Goal: Transaction & Acquisition: Purchase product/service

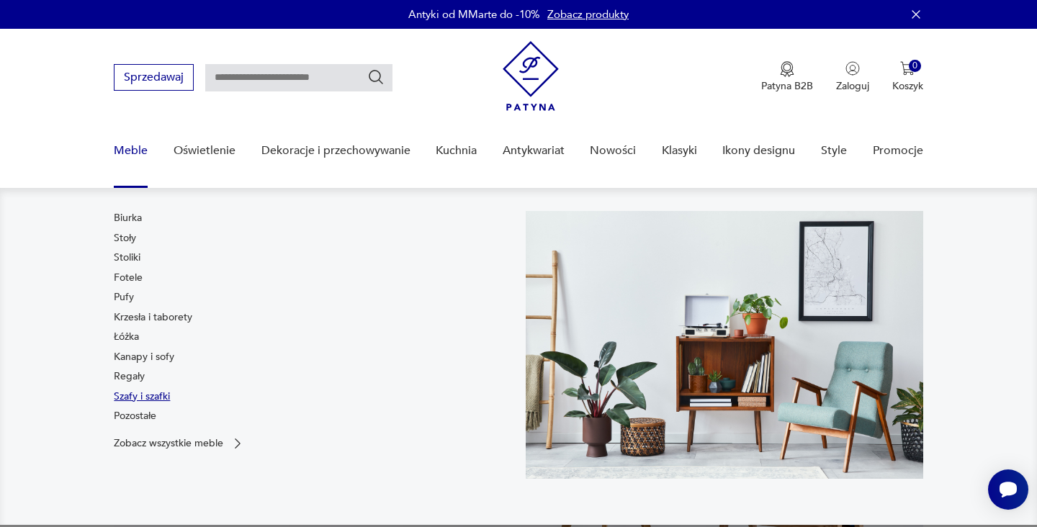
click at [153, 393] on link "Szafy i szafki" at bounding box center [142, 396] width 56 height 14
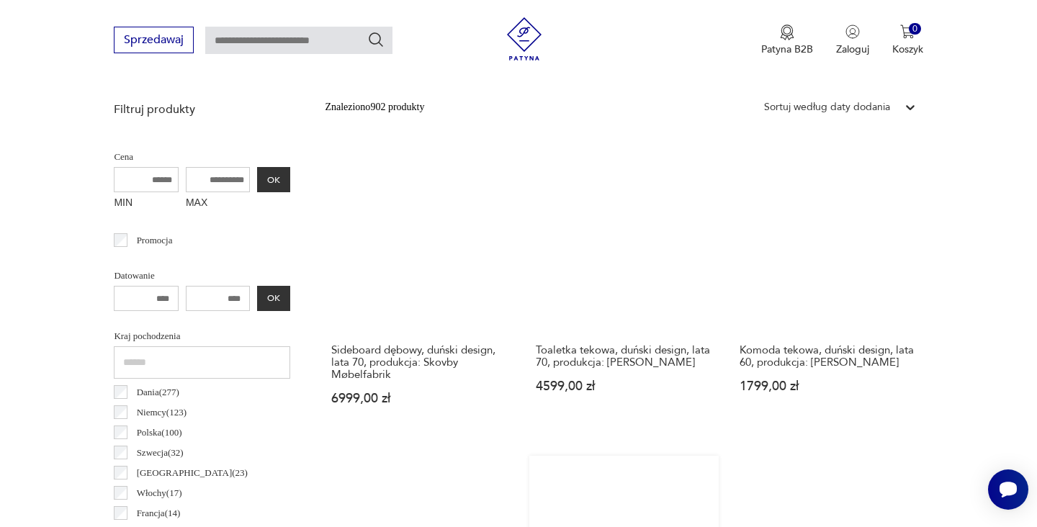
scroll to position [454, 0]
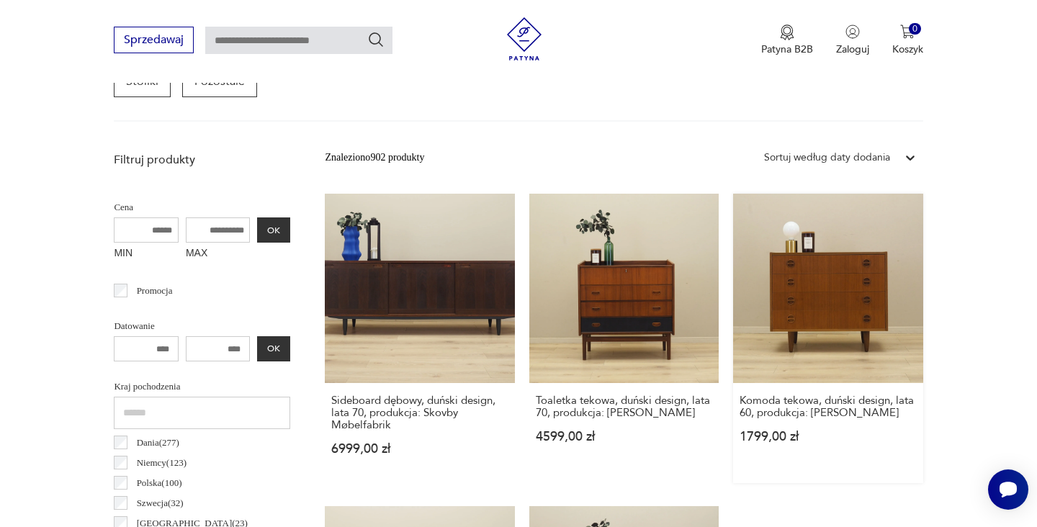
click at [733, 292] on link "Komoda tekowa, duński design, lata 60, produkcja: [PERSON_NAME] 1799,00 zł" at bounding box center [827, 338] width 189 height 289
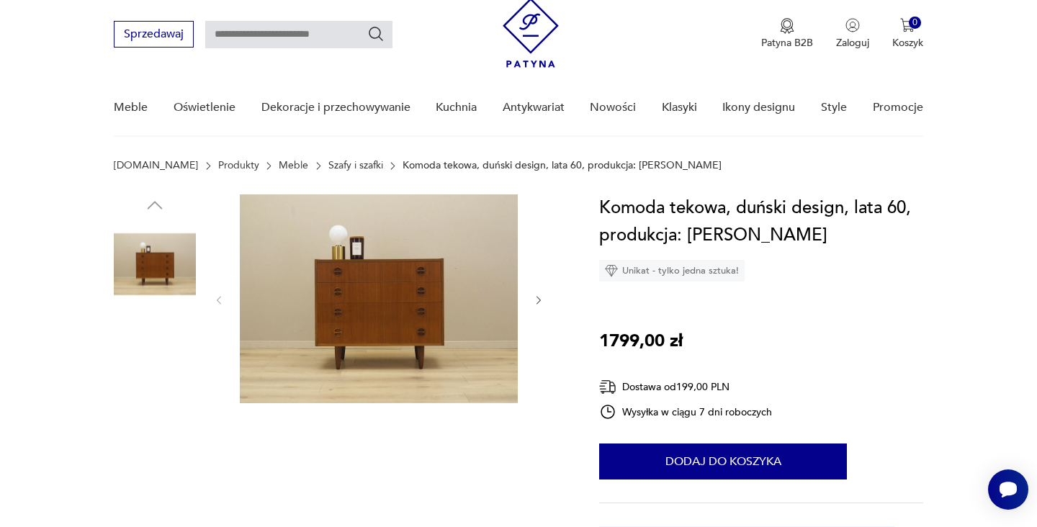
scroll to position [40, 0]
